Goal: Task Accomplishment & Management: Use online tool/utility

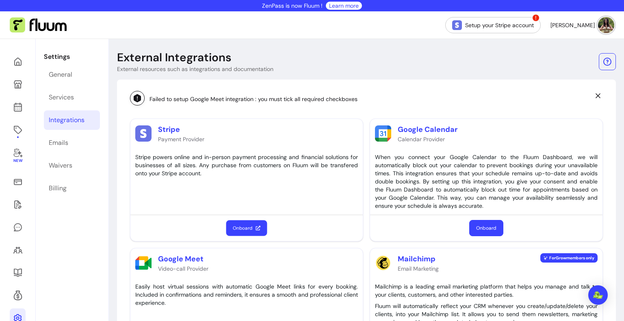
click at [236, 230] on button "Onboard" at bounding box center [246, 228] width 41 height 16
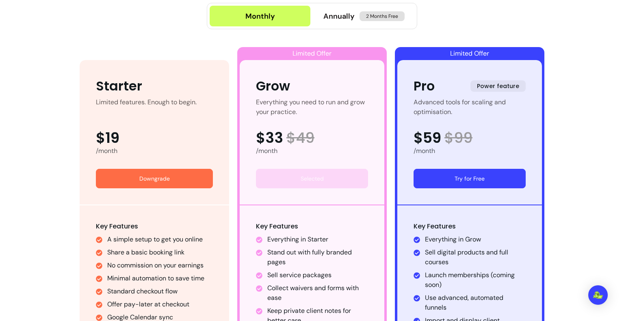
scroll to position [575, 0]
